Goal: Information Seeking & Learning: Learn about a topic

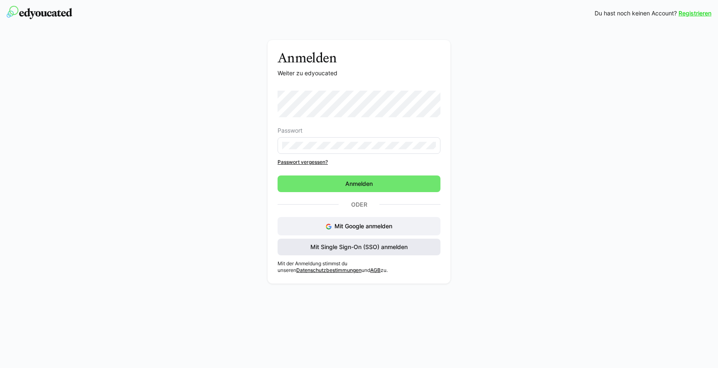
click at [371, 252] on span "Mit Single Sign-On (SSO) anmelden" at bounding box center [358, 246] width 163 height 17
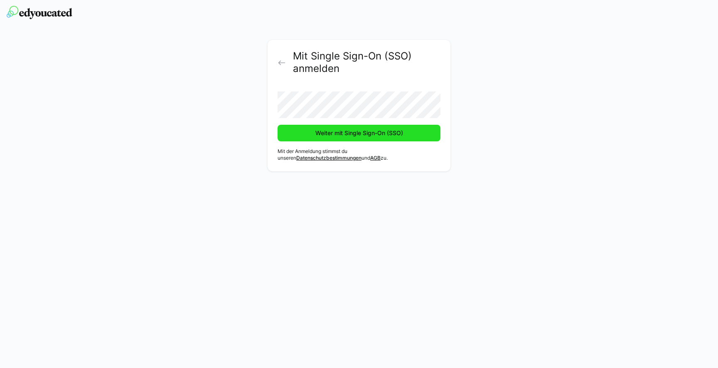
click at [315, 128] on span "Weiter mit Single Sign-On (SSO)" at bounding box center [358, 133] width 163 height 17
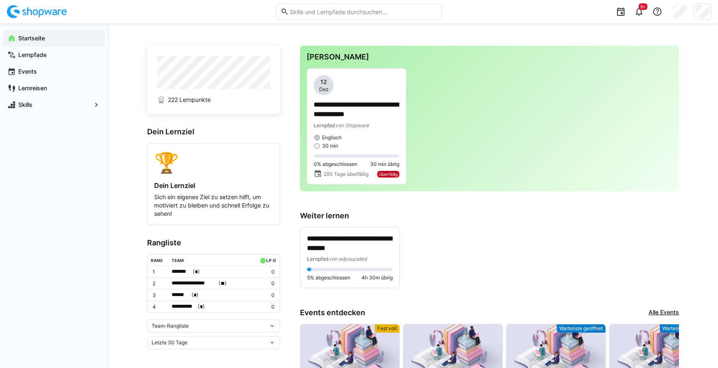
click at [377, 17] on eds-input at bounding box center [359, 11] width 166 height 17
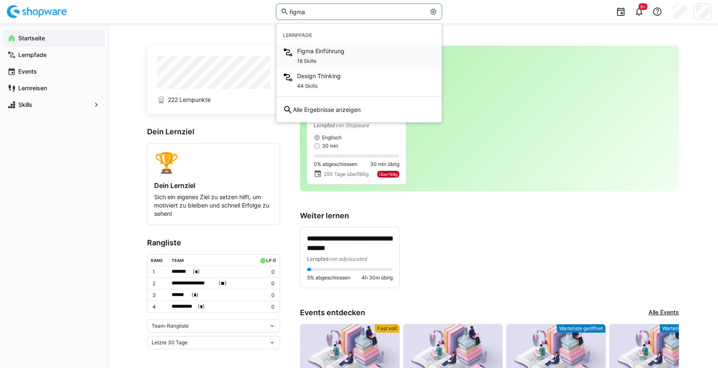
type input "figma"
click at [342, 47] on span "Figma Einführung" at bounding box center [320, 51] width 47 height 8
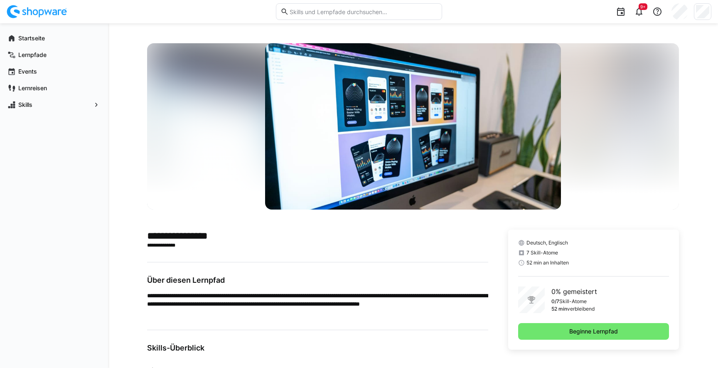
scroll to position [188, 0]
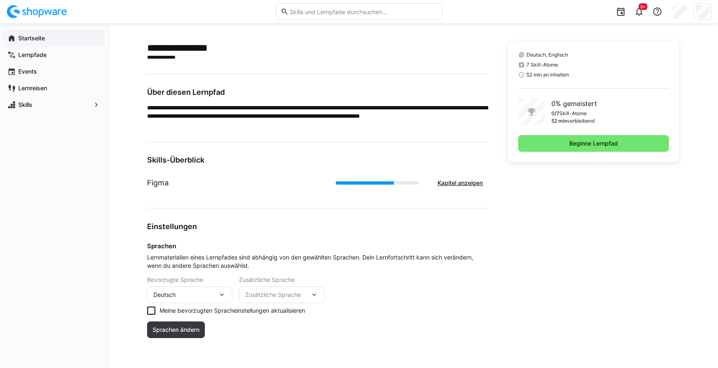
click at [0, 0] on app-navigation-label "Startseite" at bounding box center [0, 0] width 0 height 0
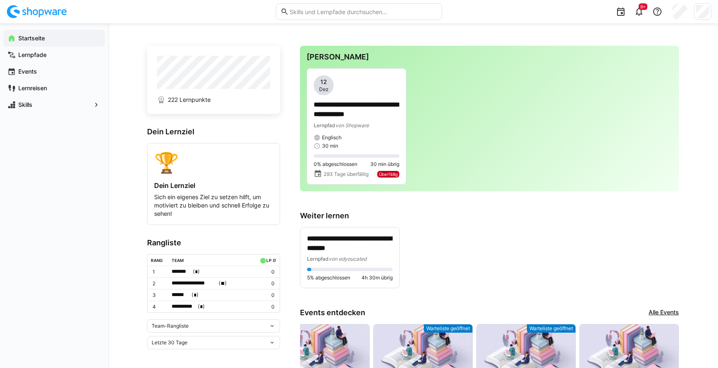
click at [384, 13] on input "text" at bounding box center [363, 11] width 149 height 7
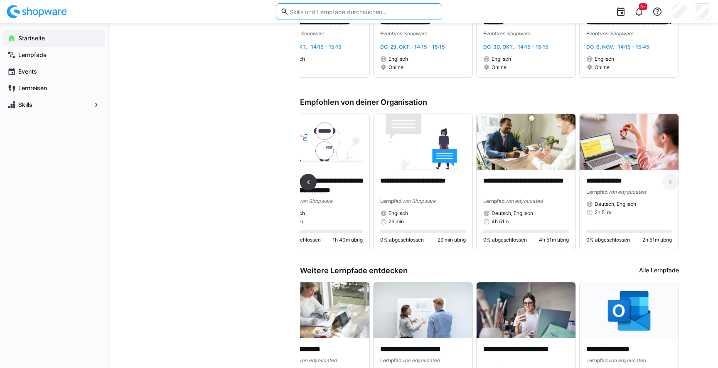
scroll to position [464, 0]
